Goal: Transaction & Acquisition: Purchase product/service

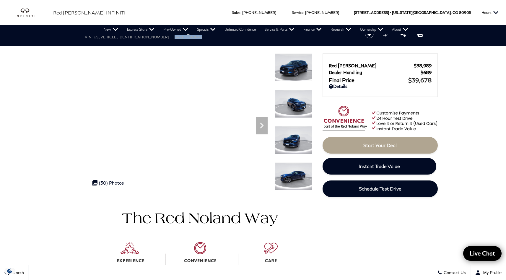
click at [73, 14] on span "Red [PERSON_NAME] INFINITI" at bounding box center [89, 13] width 72 height 6
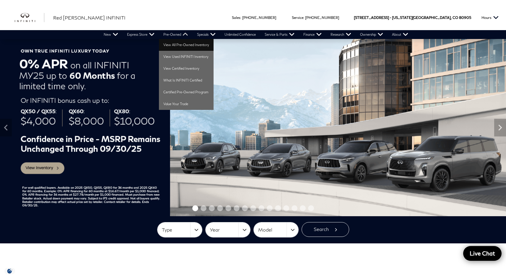
click at [192, 45] on link "View All Pre-Owned Inventory" at bounding box center [186, 45] width 55 height 12
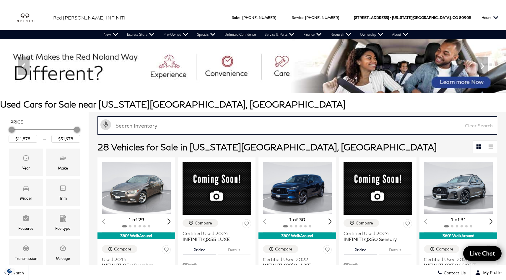
click at [208, 126] on input "text" at bounding box center [296, 125] width 399 height 18
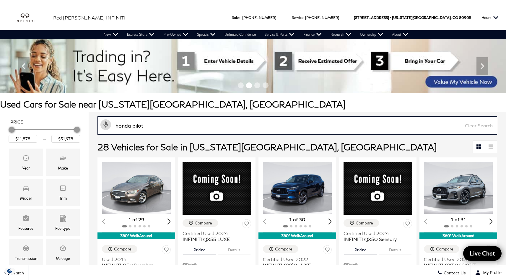
type input "honda pilot"
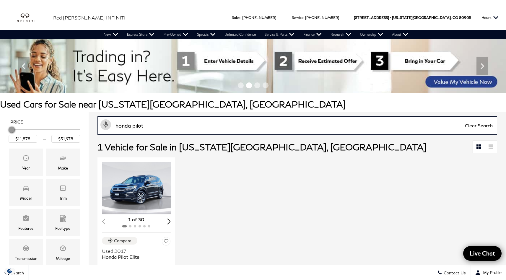
type input "$20,378"
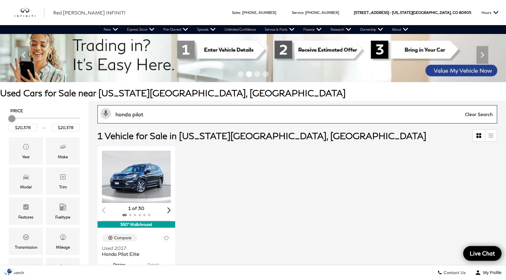
scroll to position [32, 0]
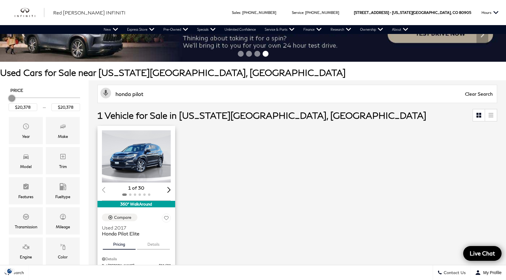
click at [139, 156] on img "1 / 2" at bounding box center [137, 156] width 70 height 52
